Goal: Information Seeking & Learning: Check status

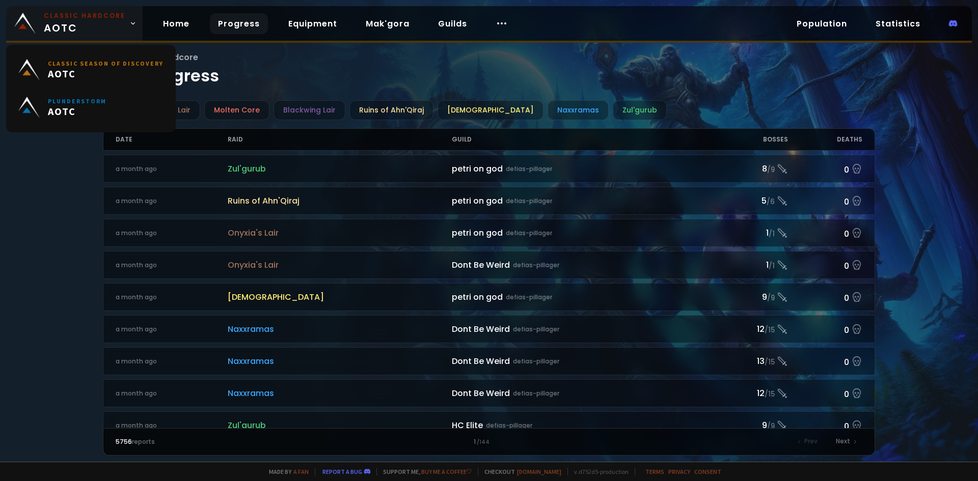
click at [63, 26] on span "Classic Hardcore AOTC" at bounding box center [84, 23] width 81 height 24
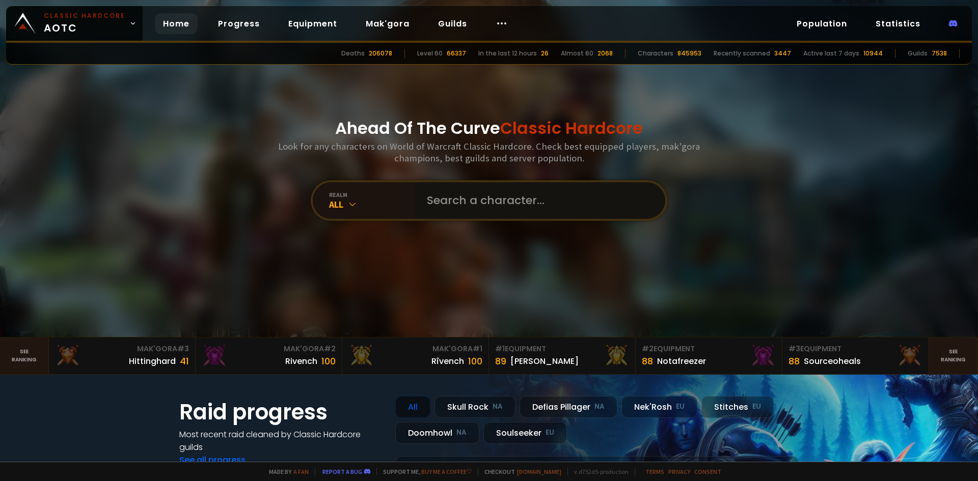
click at [461, 203] on input "text" at bounding box center [537, 200] width 232 height 37
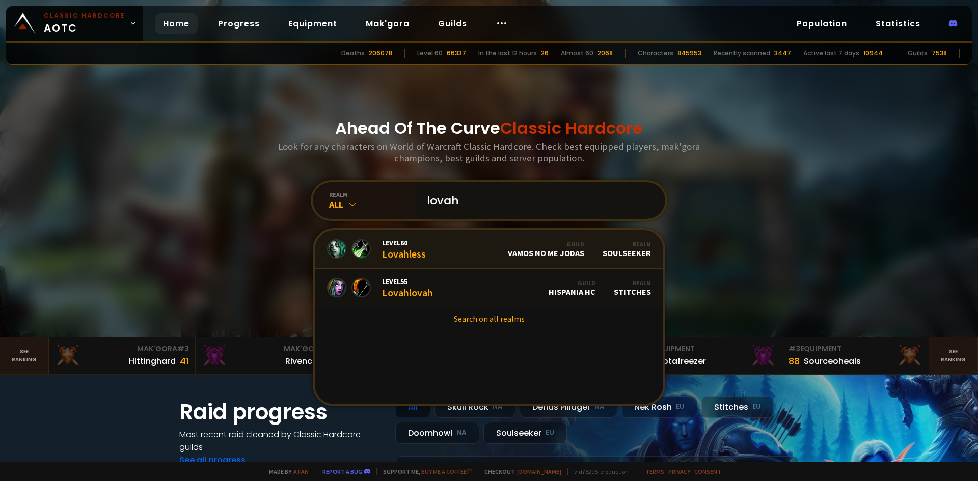
type input "lovah"
click at [450, 248] on link "Level 60 Lovahless Guild Vamos no me jodas Realm Soulseeker" at bounding box center [489, 249] width 348 height 39
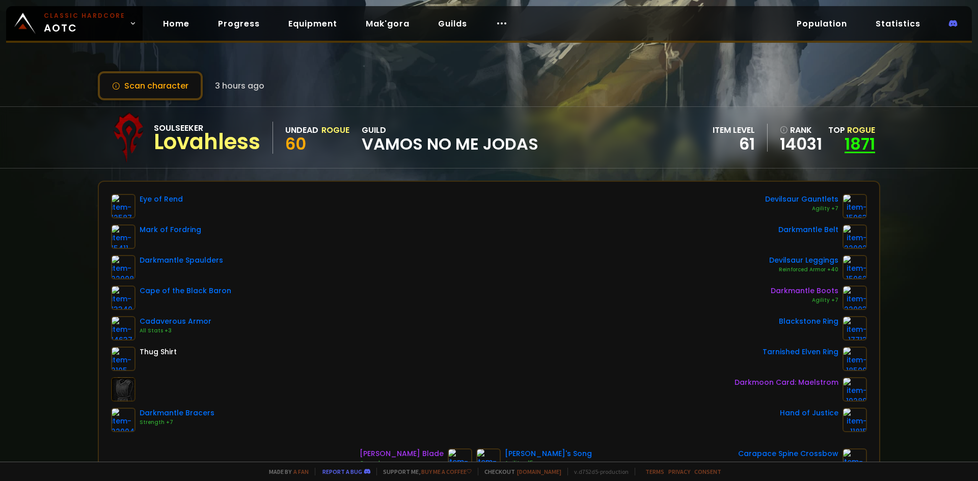
click at [582, 142] on link "1871" at bounding box center [859, 143] width 31 height 23
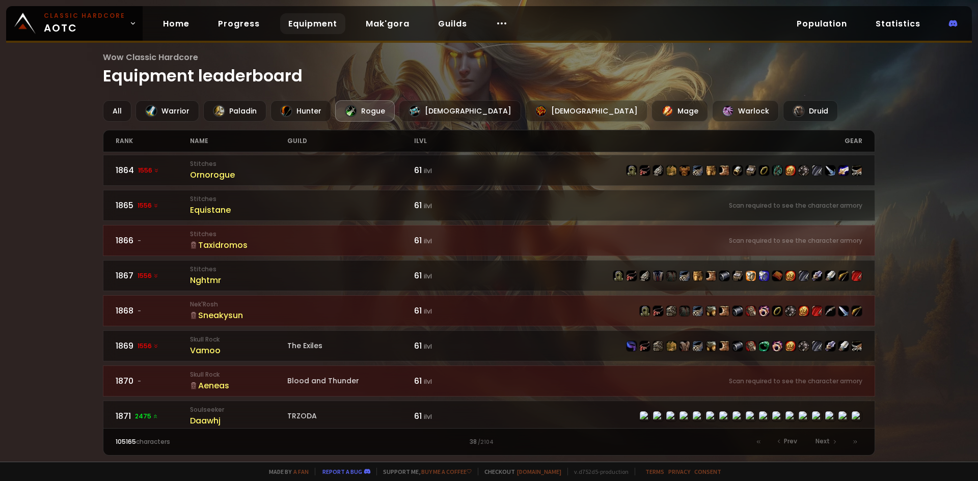
scroll to position [509, 0]
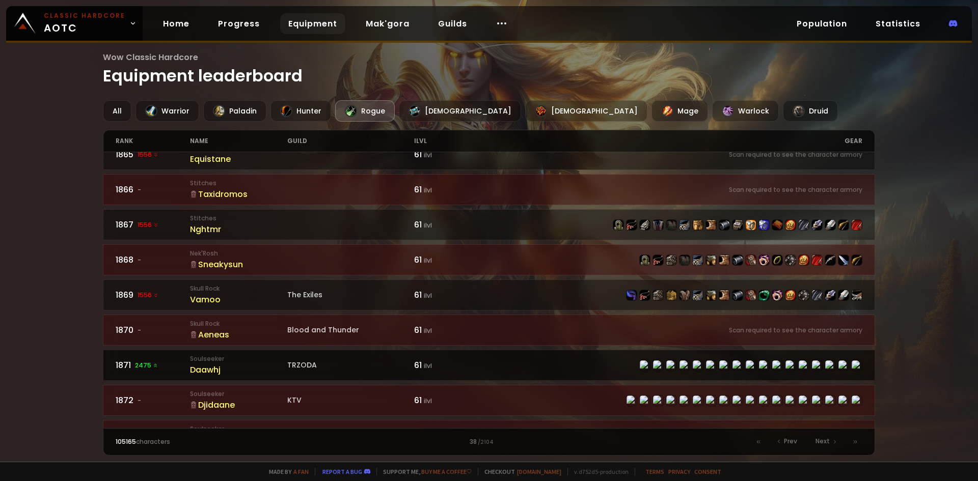
click at [150, 374] on link "1871 2475 Soulseeker Daawhj TRZODA 61 ilvl" at bounding box center [489, 365] width 773 height 31
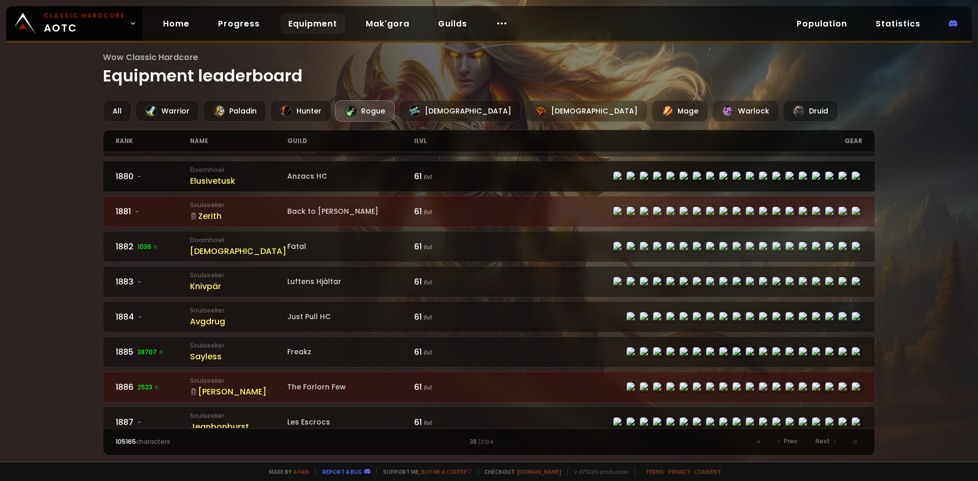
scroll to position [1019, 0]
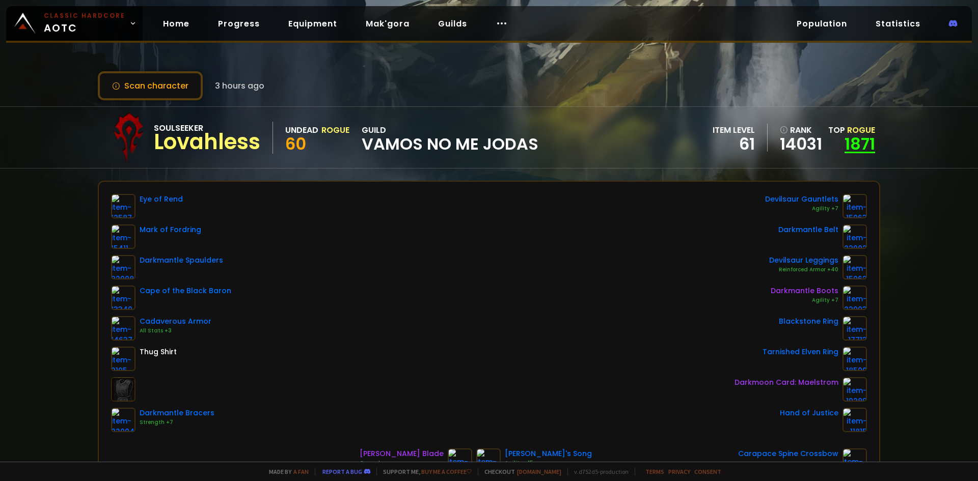
click at [582, 147] on link "1871" at bounding box center [859, 143] width 31 height 23
